Goal: Information Seeking & Learning: Learn about a topic

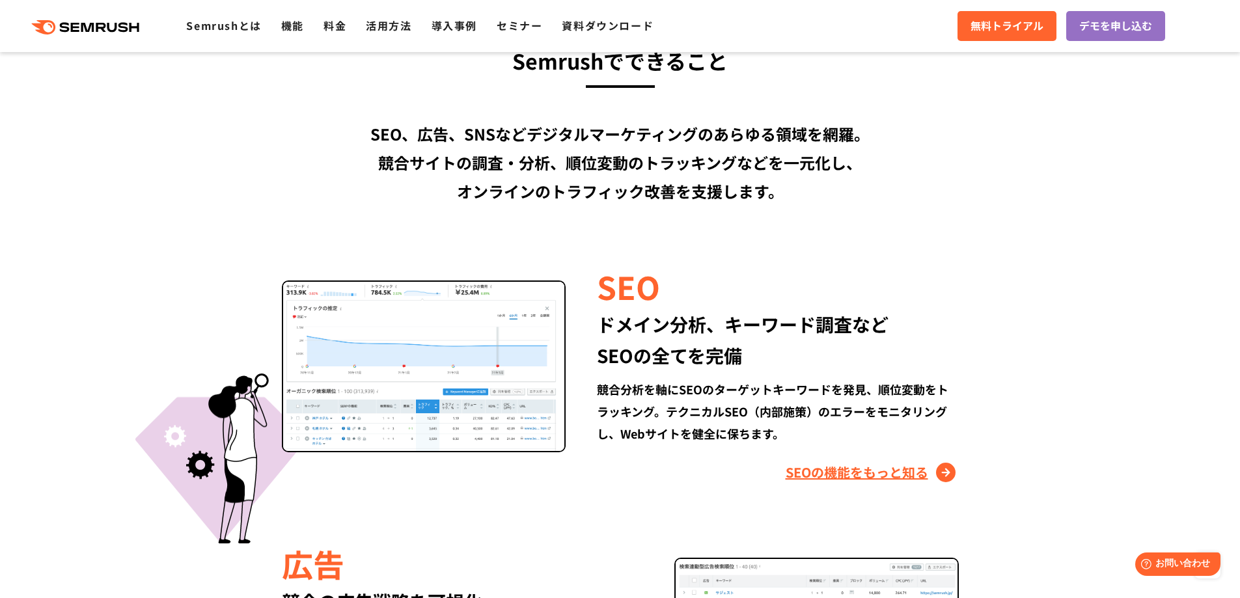
click at [878, 473] on link "SEOの機能をもっと知る" at bounding box center [872, 472] width 173 height 21
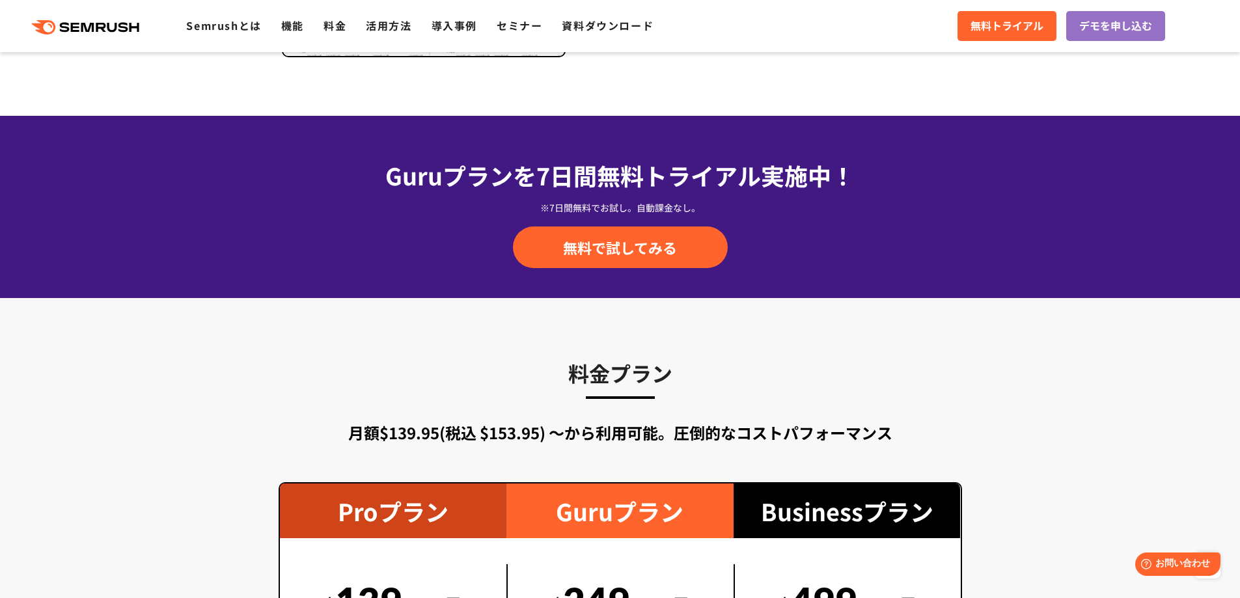
scroll to position [1953, 0]
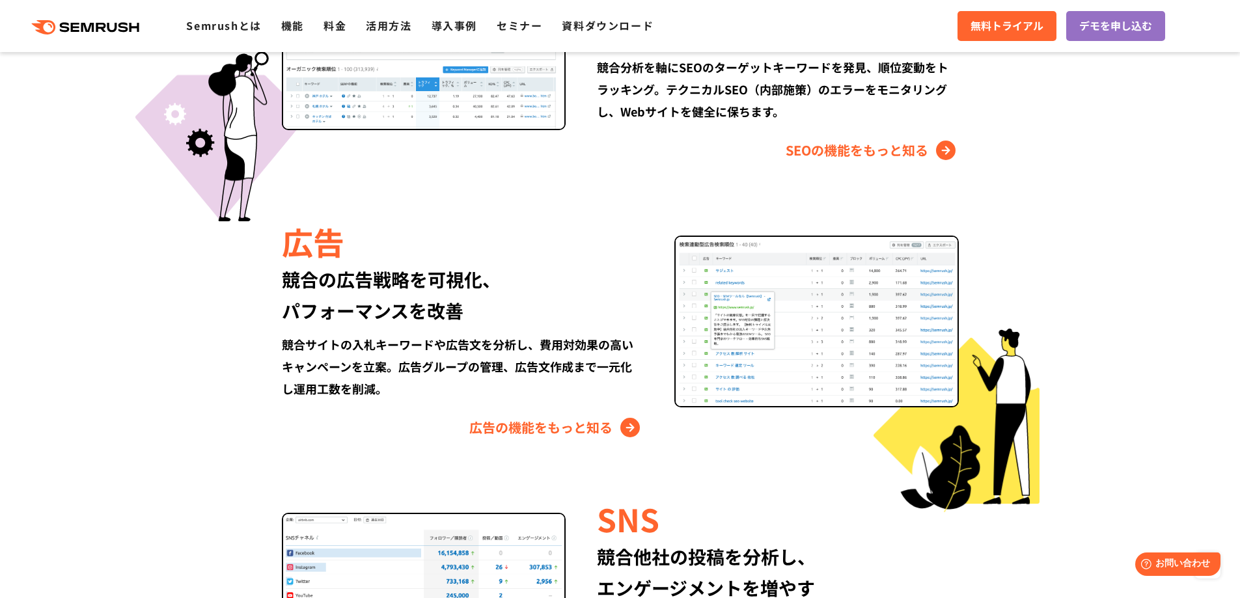
scroll to position [1559, 0]
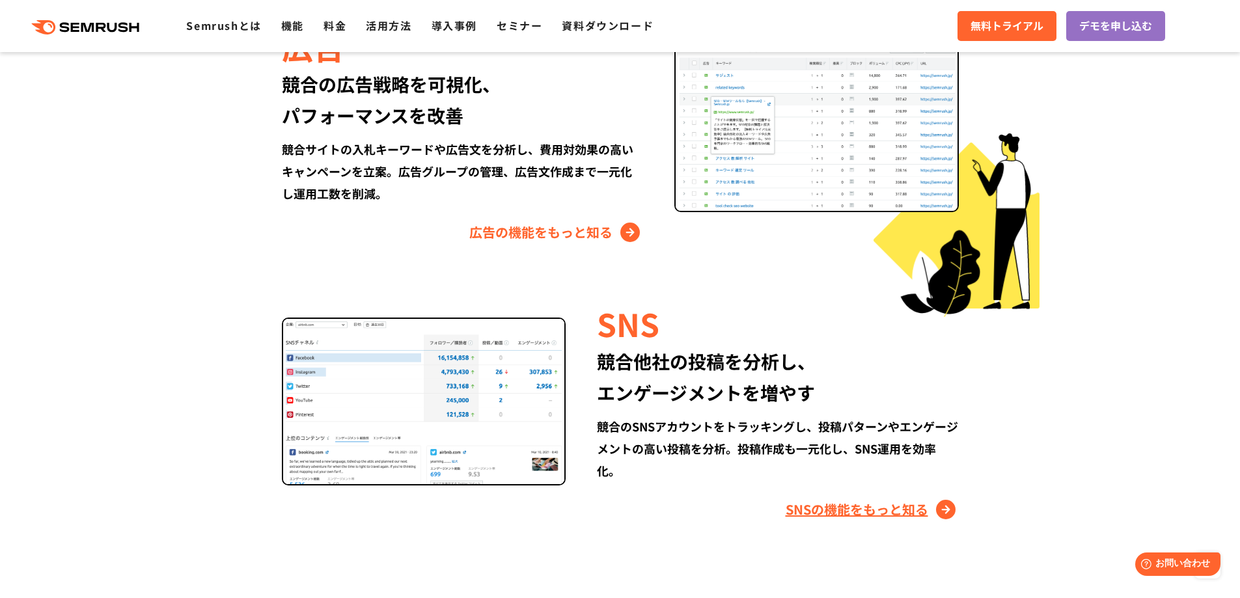
click at [897, 499] on link "SNSの機能をもっと知る" at bounding box center [872, 509] width 173 height 21
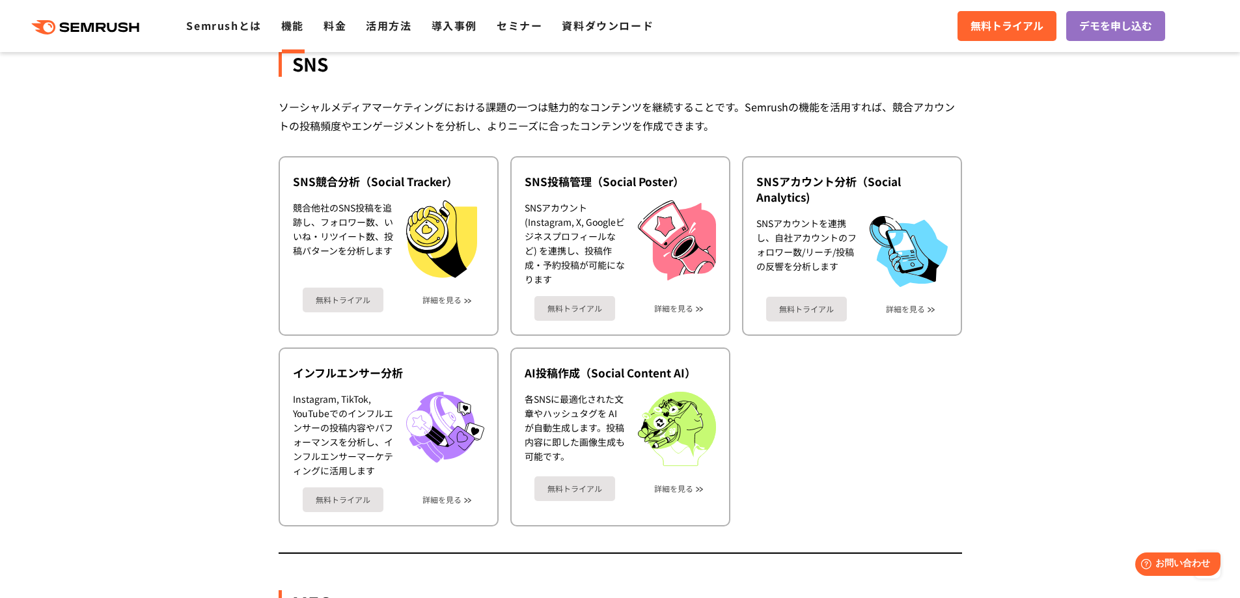
scroll to position [2734, 0]
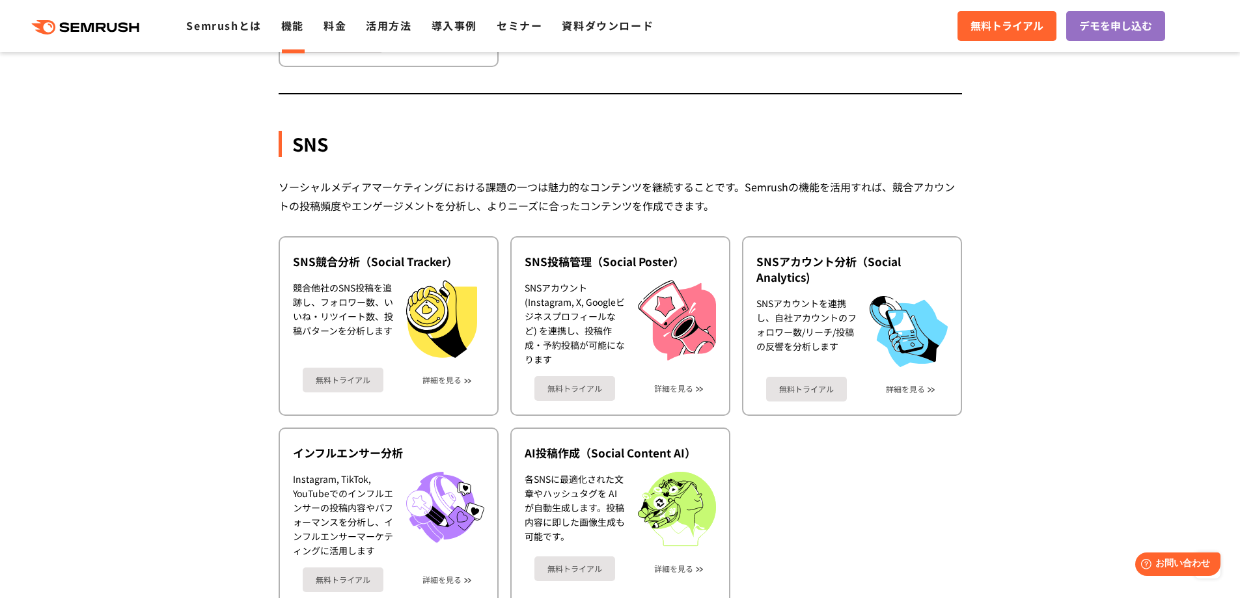
scroll to position [2669, 0]
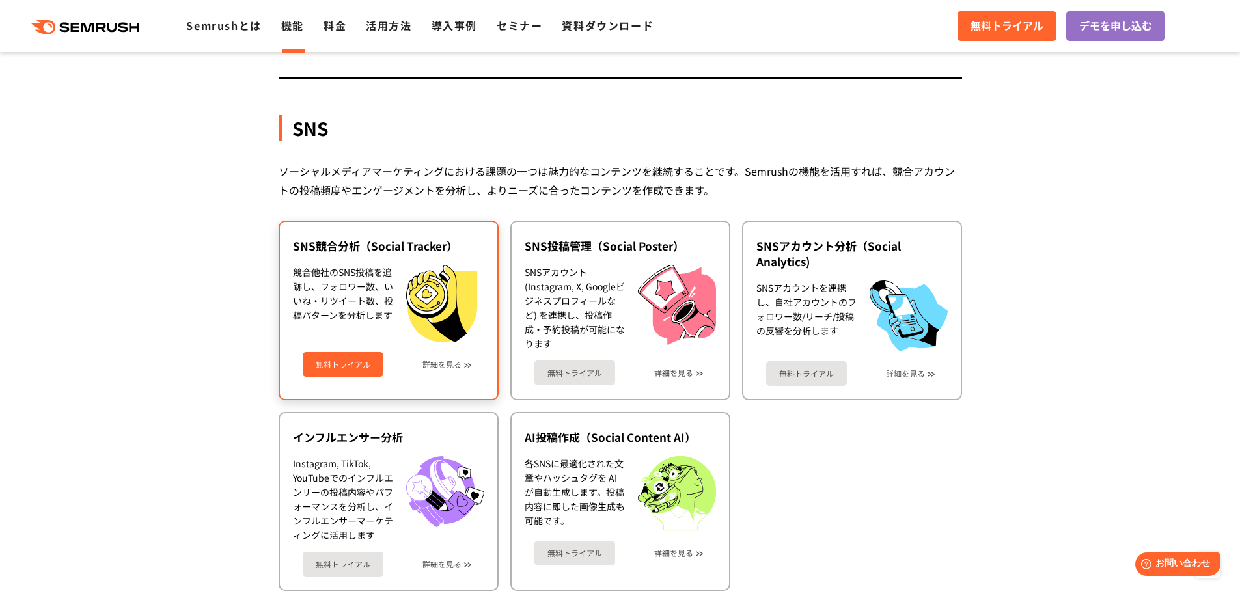
click at [462, 363] on div "無料トライアル 詳細を見る" at bounding box center [388, 359] width 191 height 35
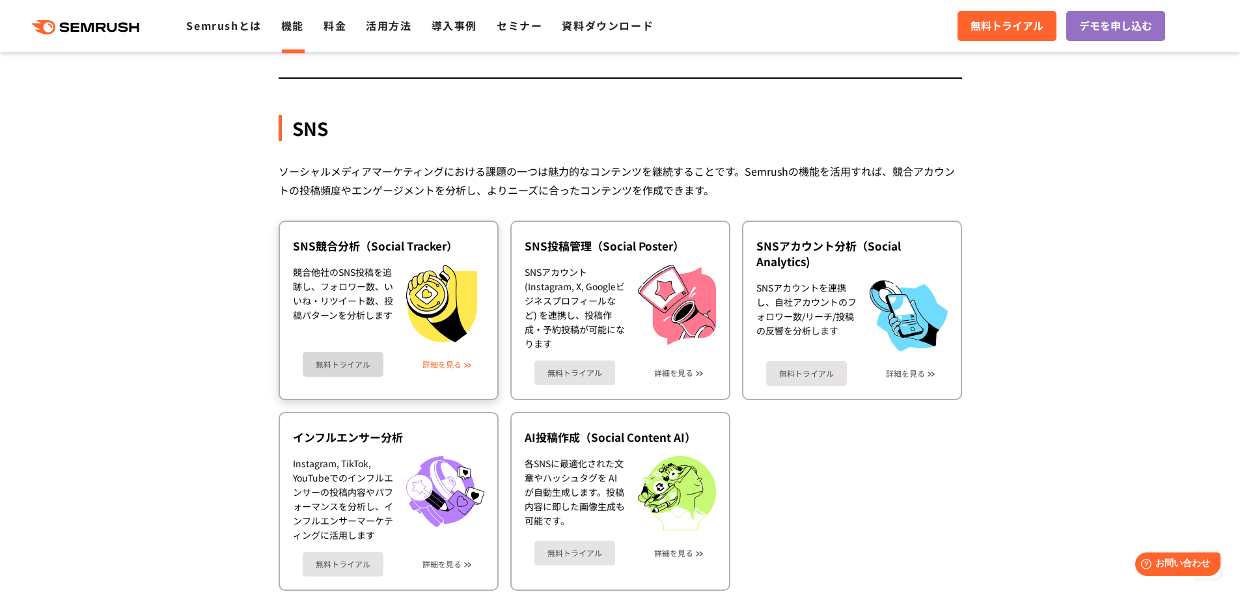
click at [434, 364] on link "詳細を見る" at bounding box center [441, 364] width 39 height 9
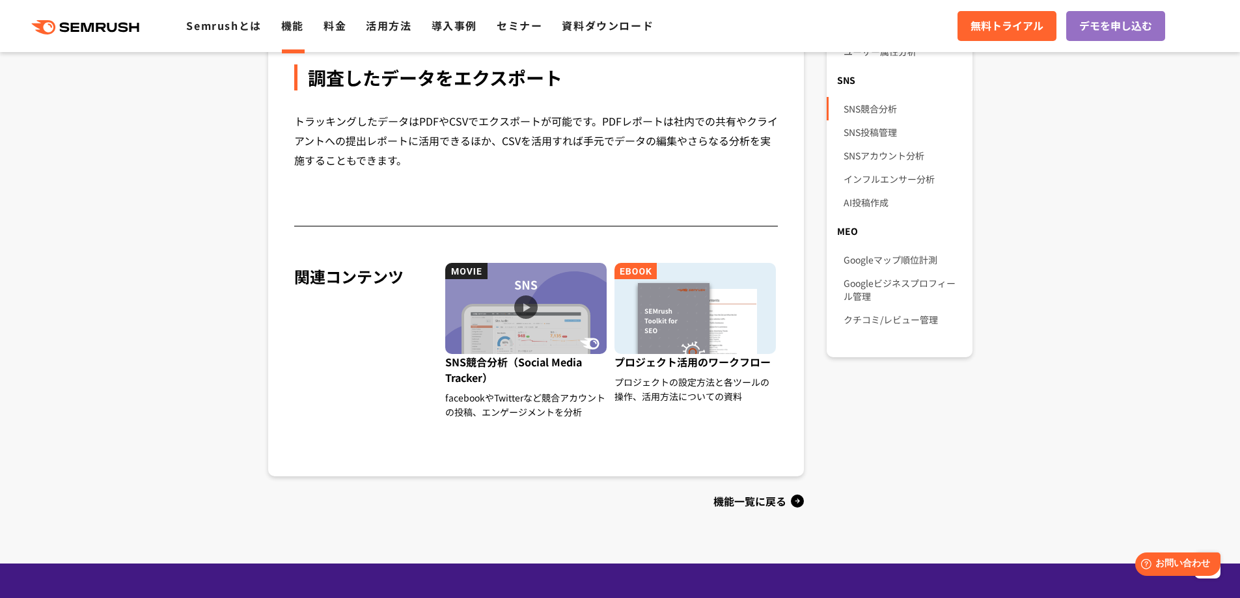
scroll to position [1107, 0]
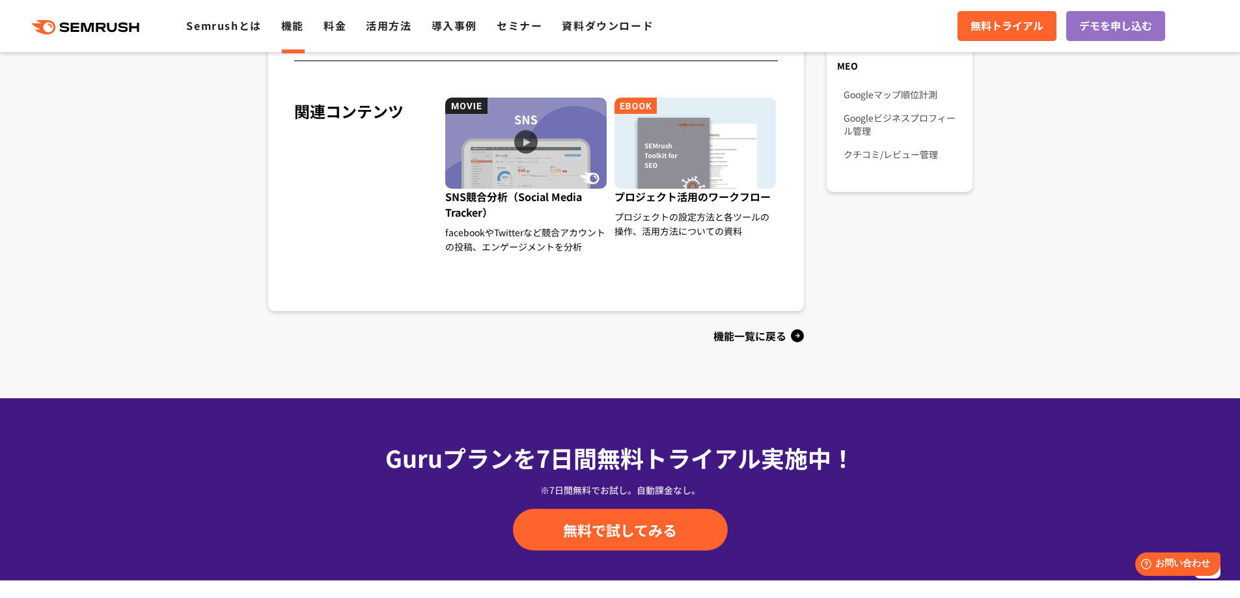
click at [730, 331] on div "機能一覧に戻る" at bounding box center [536, 335] width 536 height 21
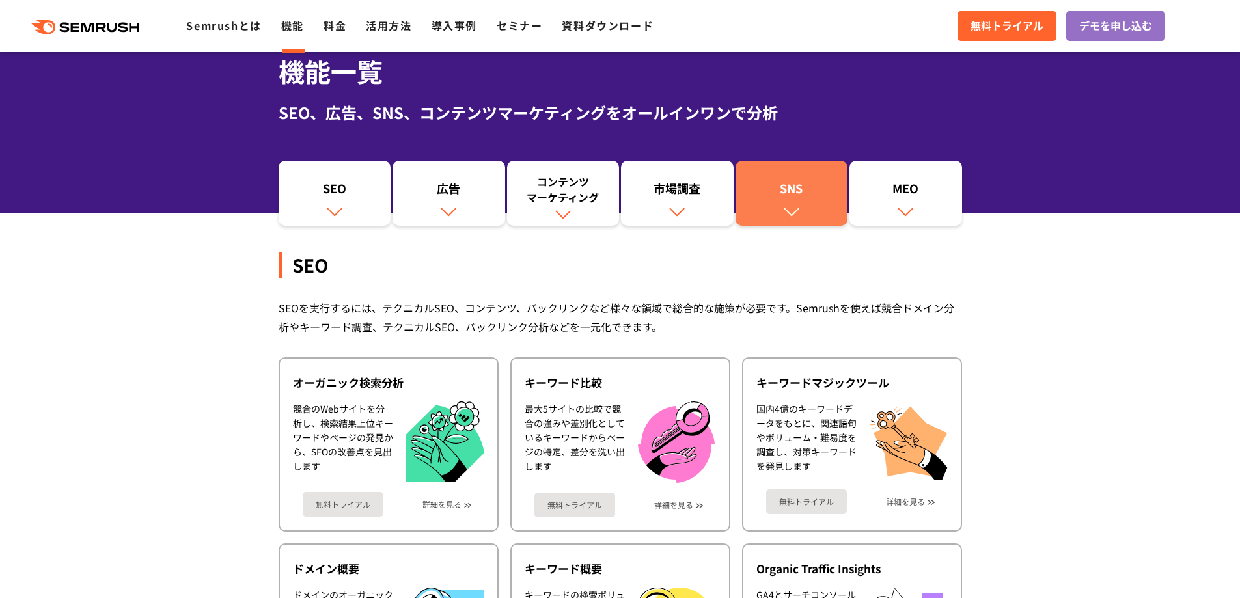
click at [804, 205] on link "SNS" at bounding box center [792, 193] width 113 height 65
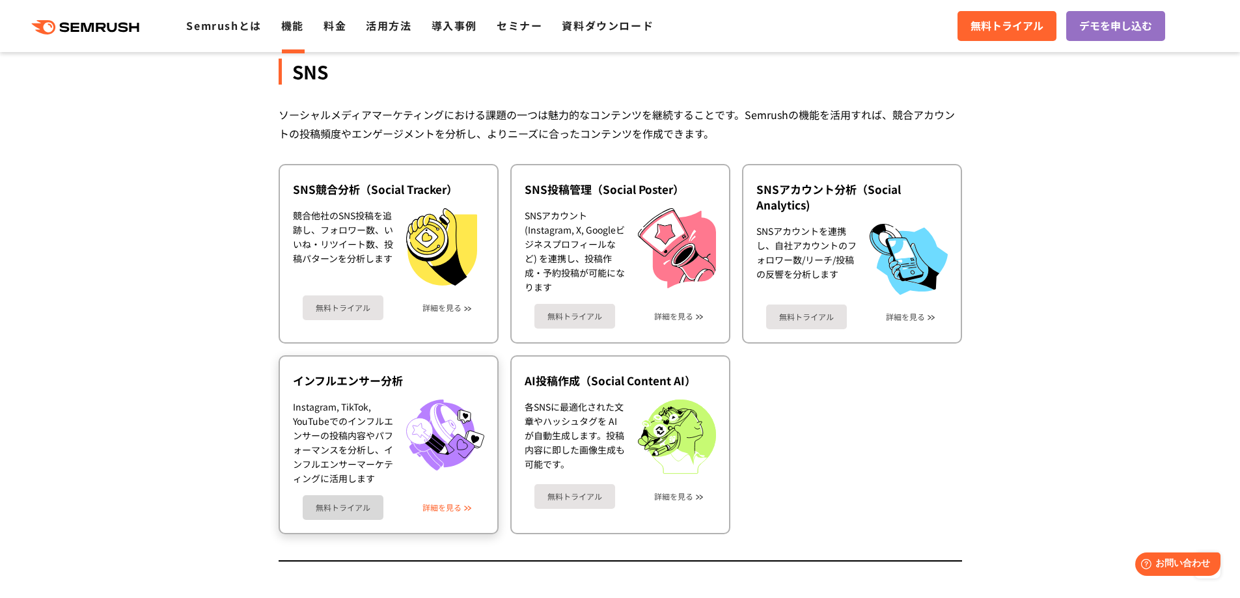
click at [450, 506] on link "詳細を見る" at bounding box center [441, 507] width 39 height 9
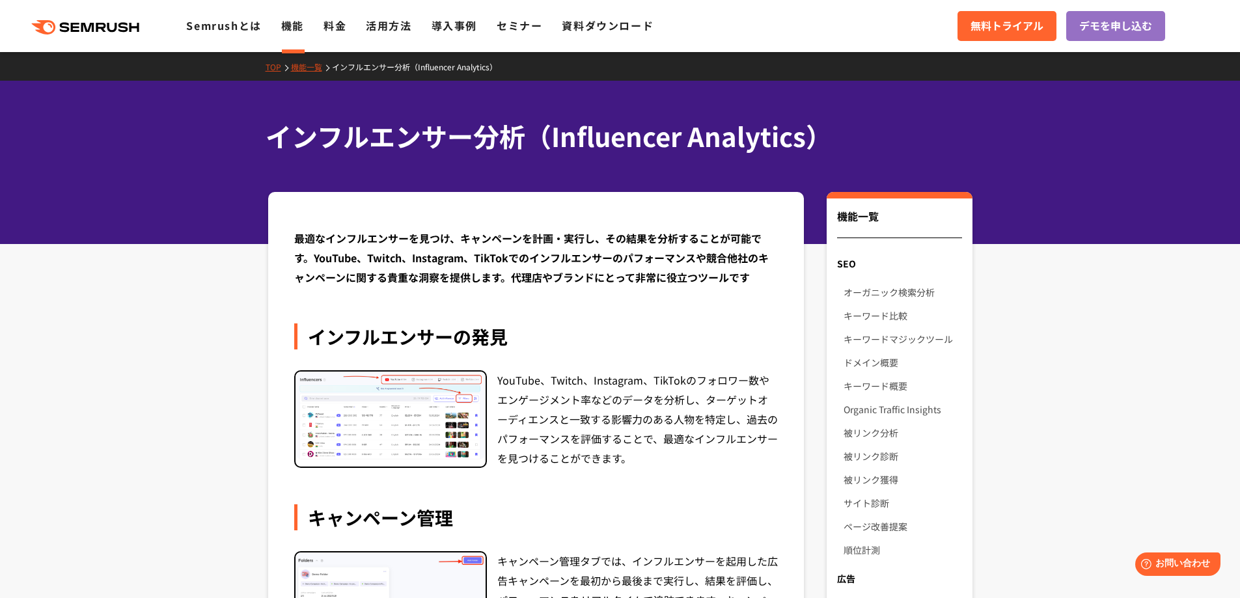
click at [561, 510] on div "キャンペーン管理" at bounding box center [536, 518] width 484 height 26
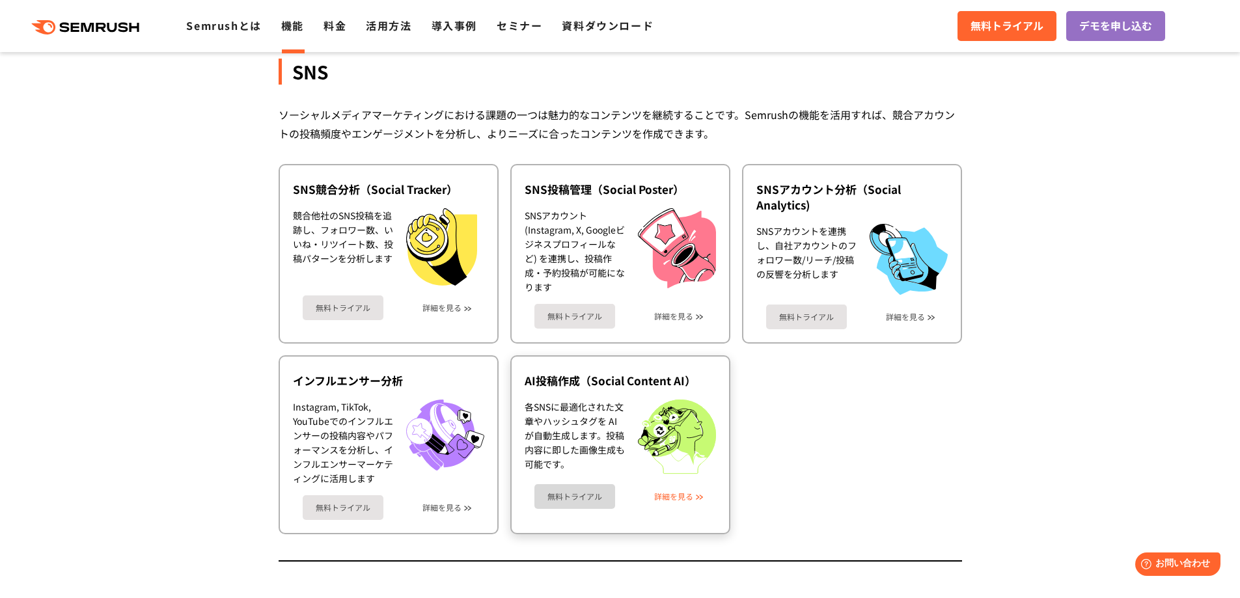
click at [660, 496] on link "詳細を見る" at bounding box center [673, 496] width 39 height 9
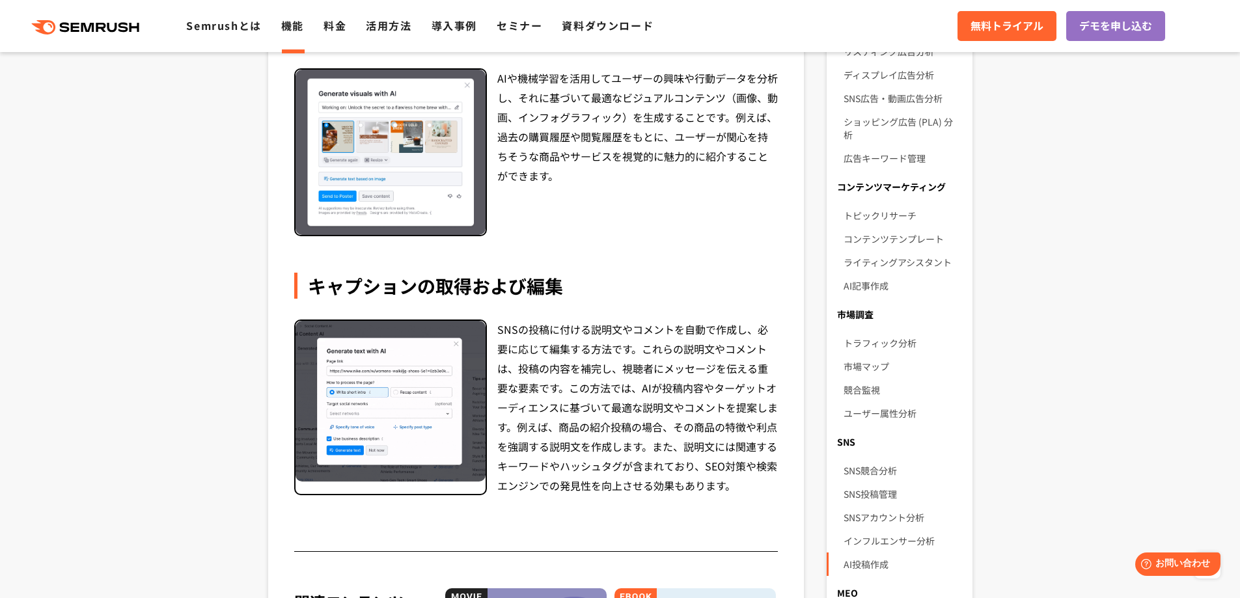
scroll to position [716, 0]
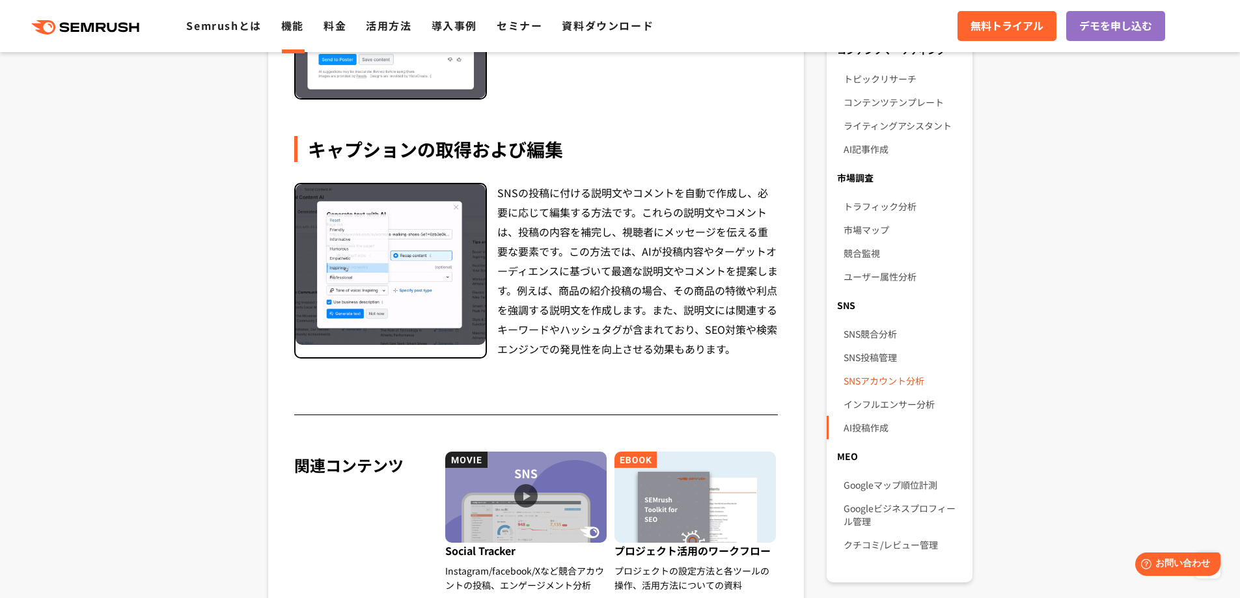
click at [899, 369] on link "SNSアカウント分析" at bounding box center [903, 380] width 118 height 23
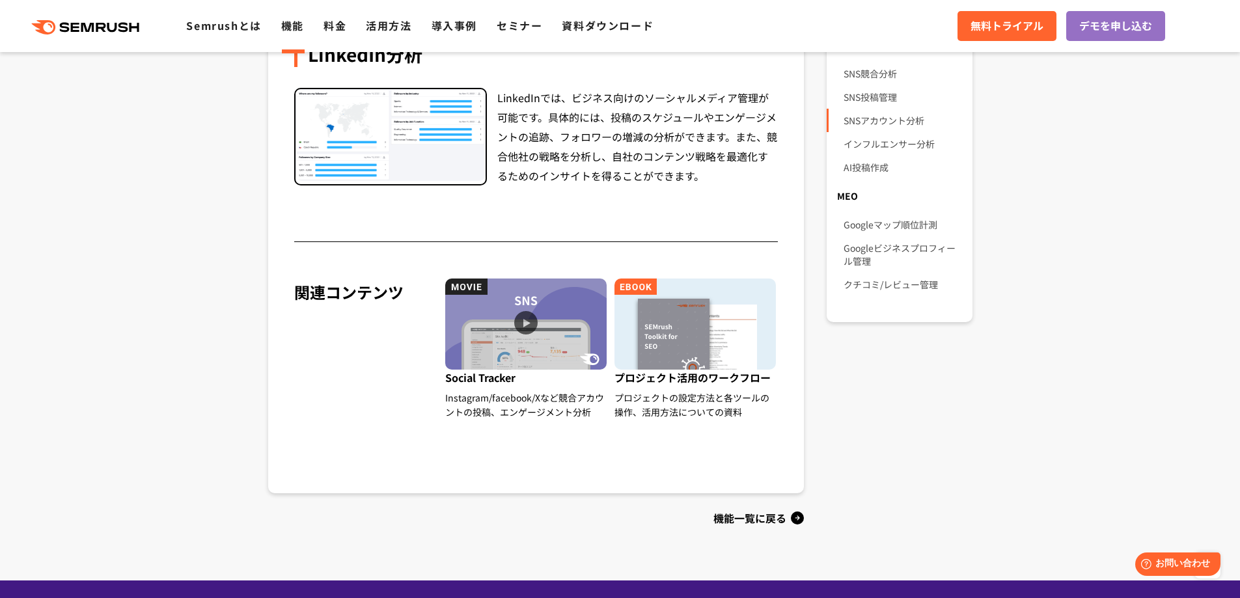
scroll to position [781, 0]
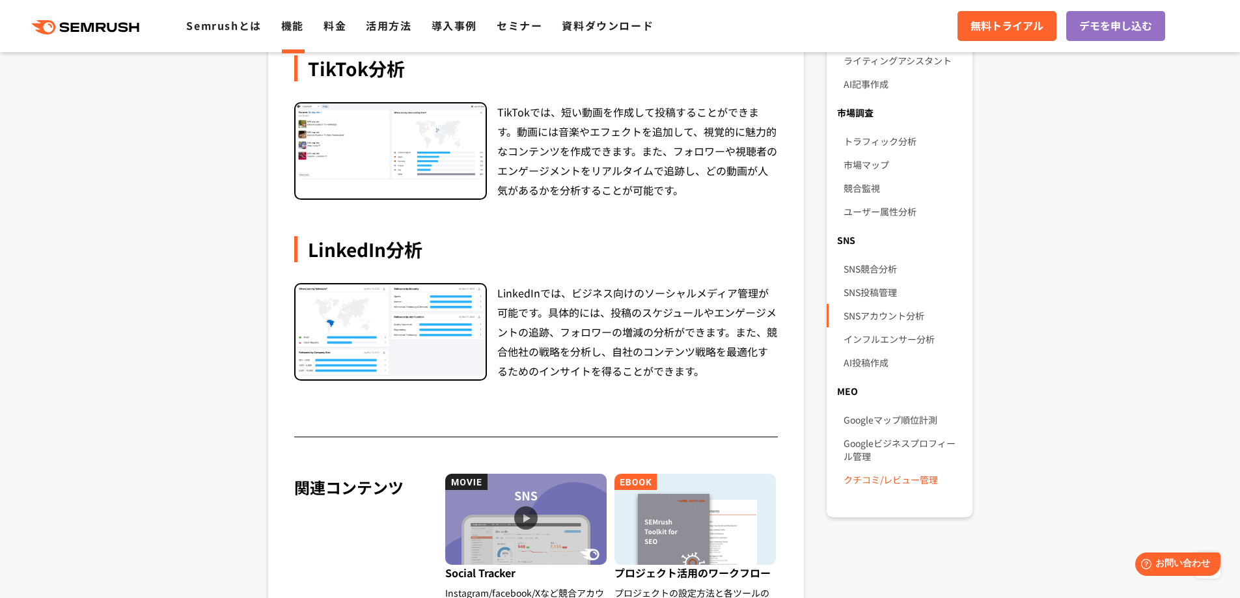
click at [875, 470] on link "クチコミ/レビュー管理" at bounding box center [903, 479] width 118 height 23
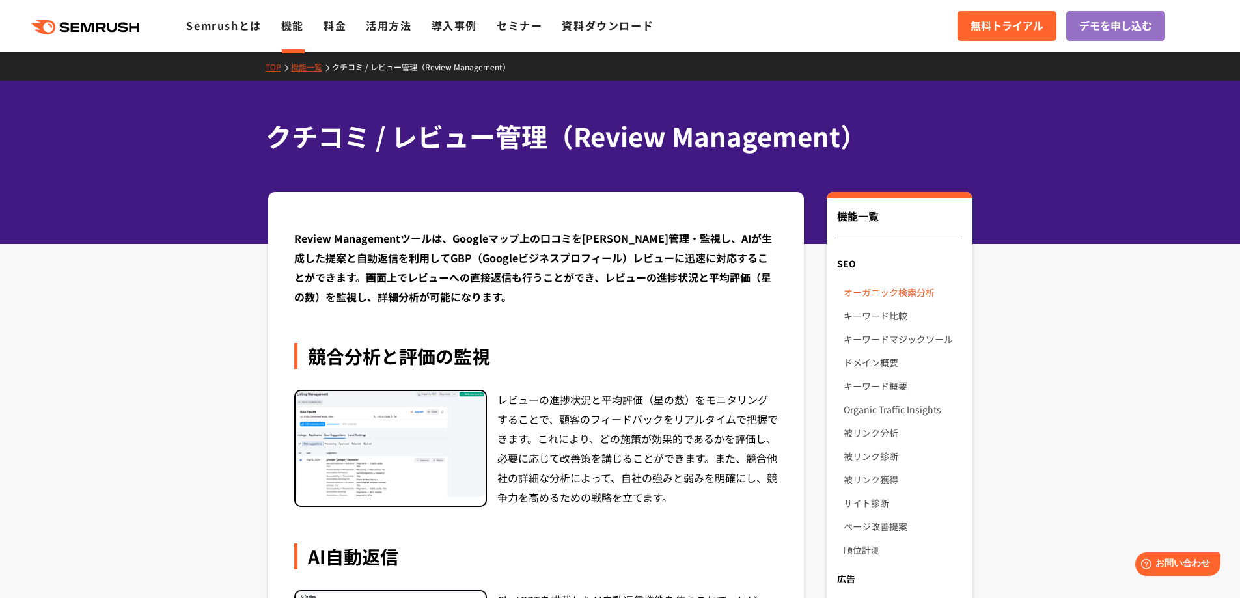
click at [853, 293] on link "オーガニック検索分析" at bounding box center [903, 292] width 118 height 23
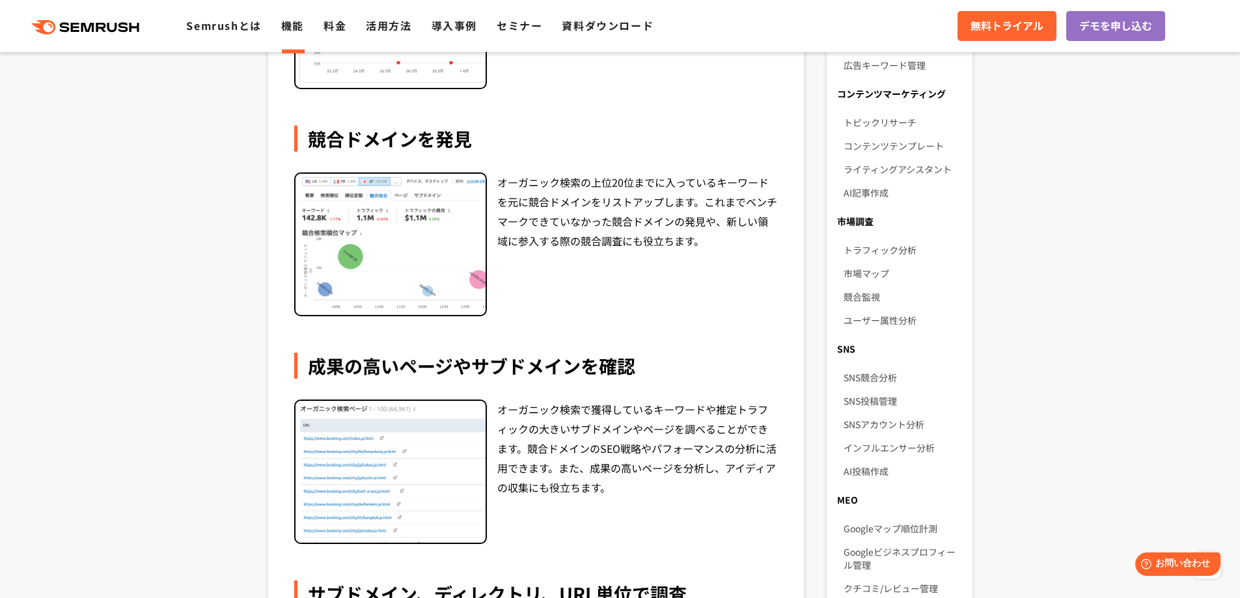
scroll to position [911, 0]
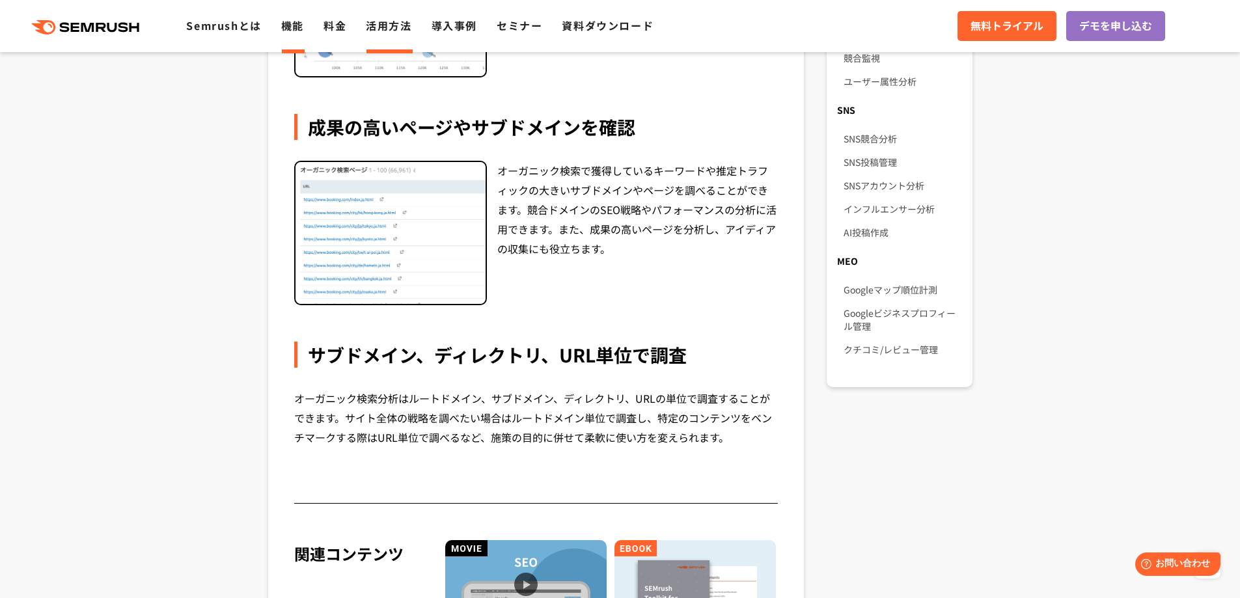
click at [380, 31] on link "活用方法" at bounding box center [389, 26] width 46 height 16
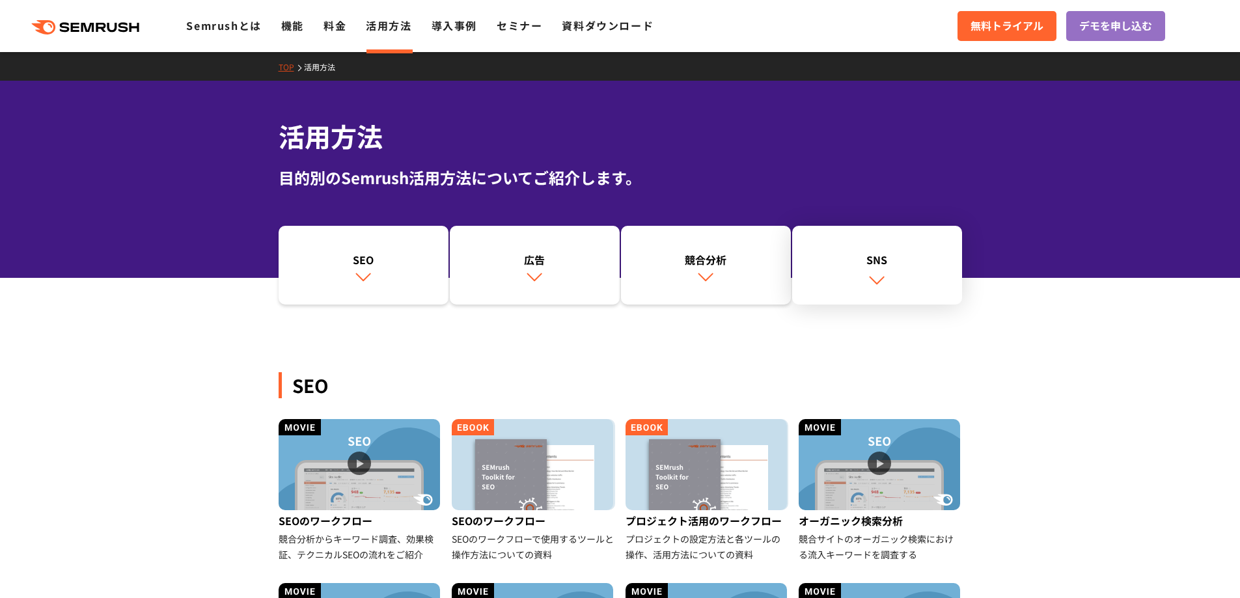
click at [882, 264] on div "SNS" at bounding box center [877, 260] width 157 height 16
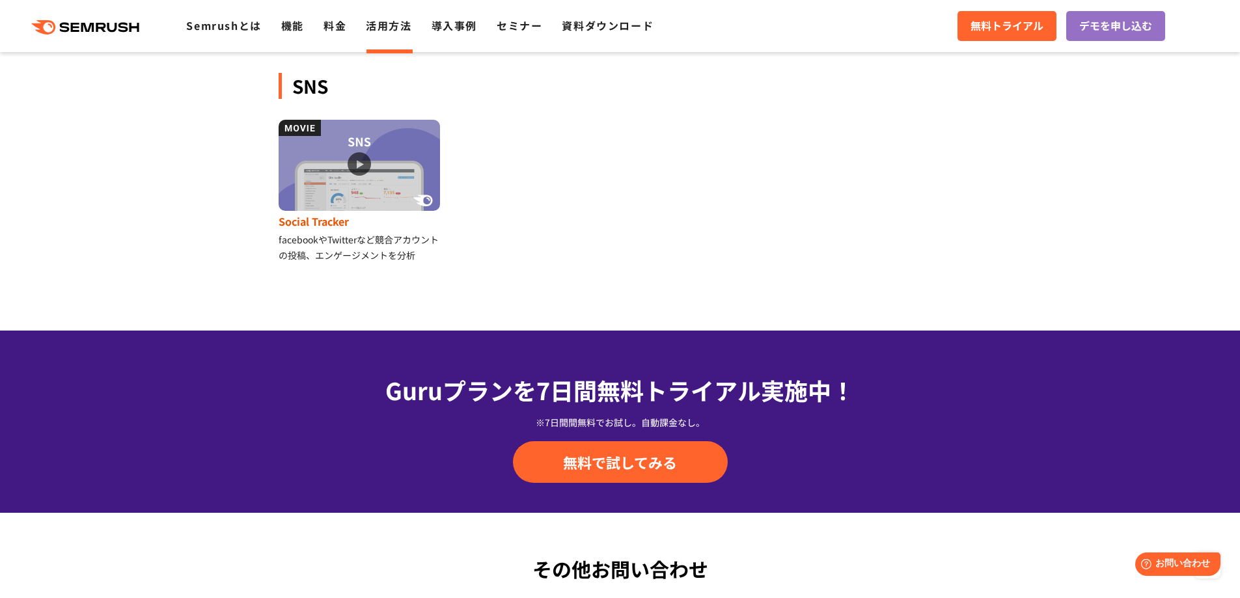
click at [351, 181] on img at bounding box center [359, 165] width 161 height 91
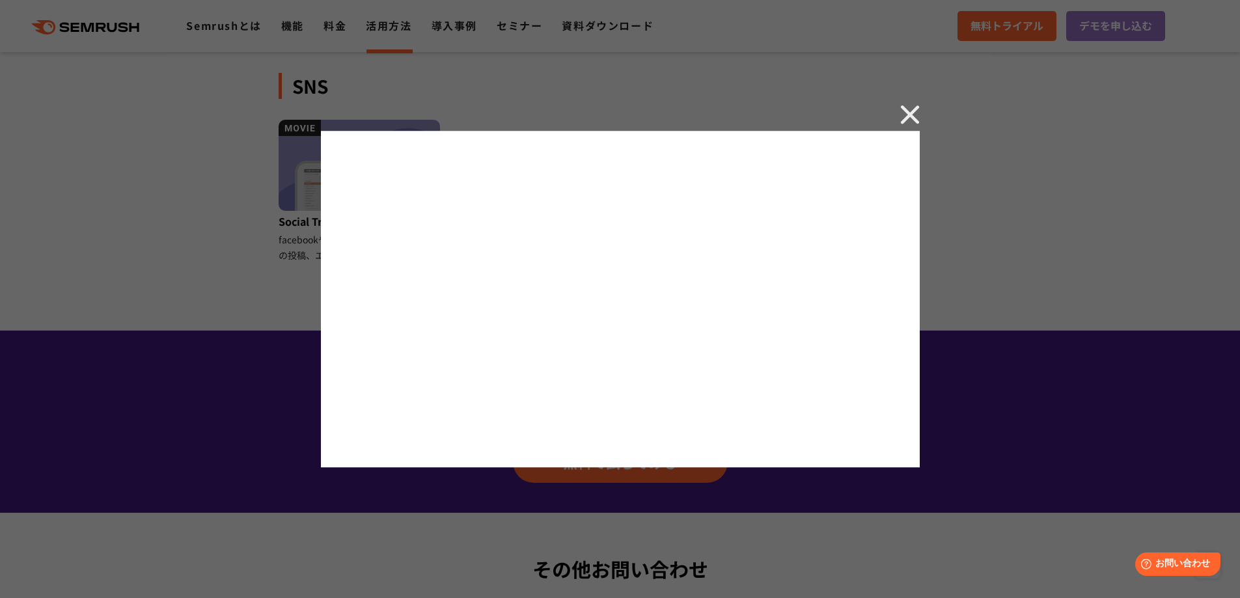
click at [904, 117] on img at bounding box center [910, 115] width 20 height 20
